Goal: Task Accomplishment & Management: Complete application form

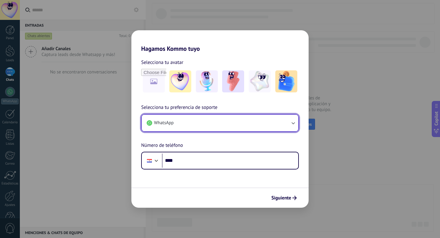
click at [174, 123] on button "WhatsApp" at bounding box center [220, 122] width 156 height 16
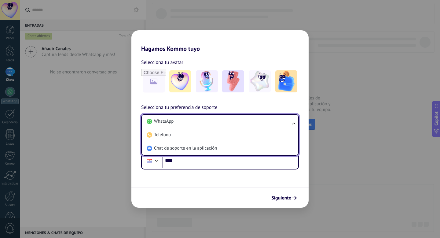
click at [174, 123] on li "WhatsApp" at bounding box center [218, 120] width 149 height 13
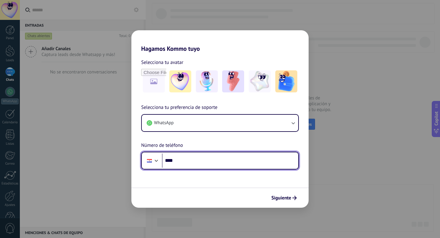
click at [148, 158] on div at bounding box center [149, 160] width 12 height 13
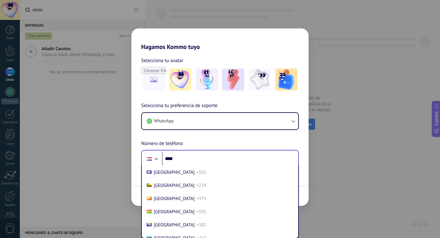
scroll to position [237, 0]
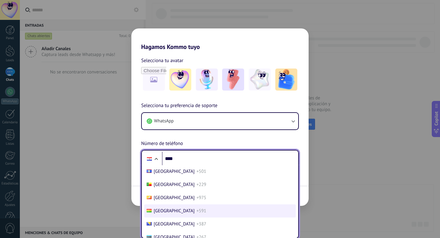
click at [196, 211] on span "+591" at bounding box center [201, 211] width 10 height 6
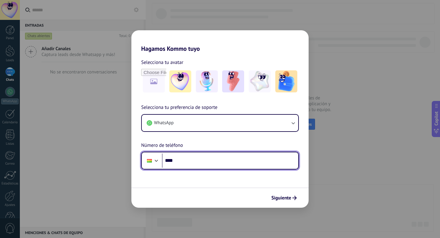
scroll to position [0, 0]
click at [195, 163] on input "****" at bounding box center [230, 160] width 136 height 14
type input "**********"
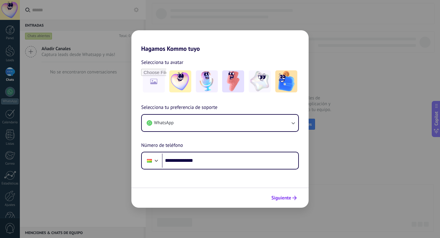
click at [286, 198] on span "Siguiente" at bounding box center [281, 197] width 20 height 4
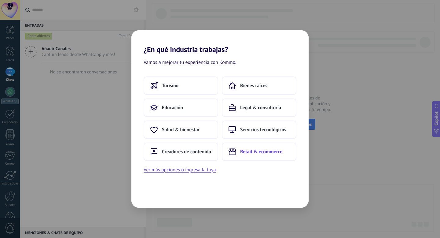
click at [240, 149] on span "Retail & ecommerce" at bounding box center [261, 151] width 42 height 6
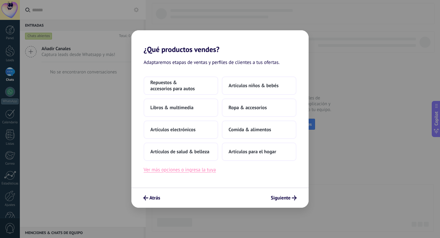
click at [196, 172] on button "Ver más opciones o ingresa la tuya" at bounding box center [179, 169] width 72 height 8
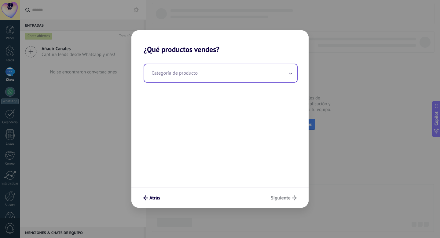
click at [185, 77] on input "text" at bounding box center [220, 73] width 153 height 18
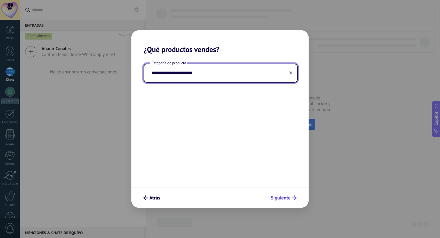
type input "**********"
click at [281, 194] on button "Siguiente" at bounding box center [283, 197] width 31 height 10
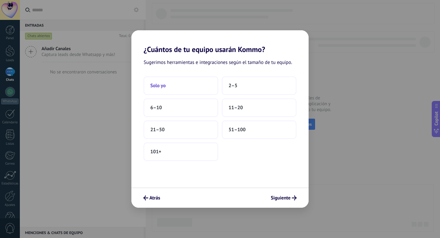
drag, startPoint x: 253, startPoint y: 85, endPoint x: 202, endPoint y: 77, distance: 52.0
click at [202, 77] on div "Solo yo 2–5 6–10 11–20 21–50 51–100 101+" at bounding box center [219, 118] width 153 height 84
click at [242, 85] on button "2–5" at bounding box center [259, 85] width 74 height 18
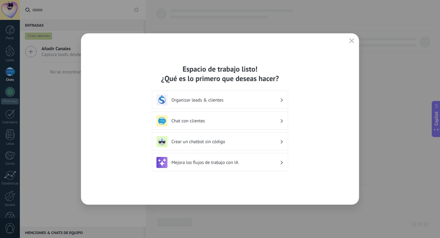
click at [243, 95] on div "Organizar leads & clientes" at bounding box center [219, 99] width 127 height 11
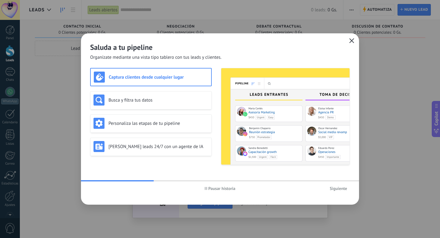
click at [350, 41] on icon "button" at bounding box center [351, 40] width 5 height 5
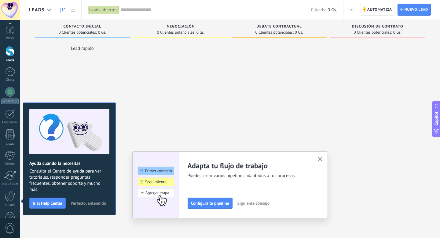
scroll to position [16, 0]
